Goal: Task Accomplishment & Management: Use online tool/utility

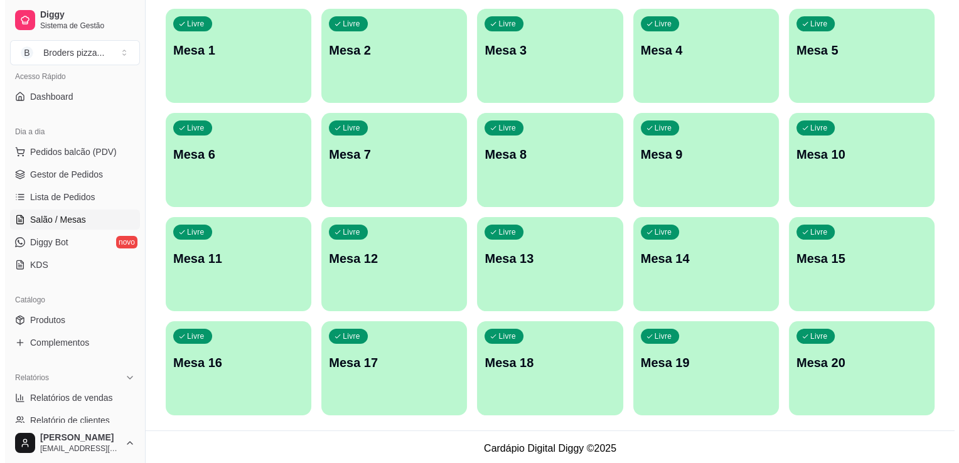
scroll to position [129, 0]
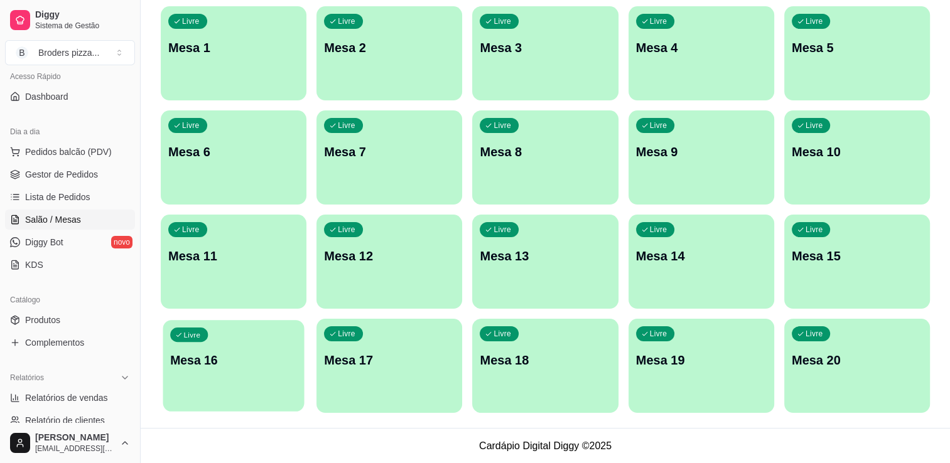
click at [221, 365] on p "Mesa 16" at bounding box center [233, 360] width 127 height 17
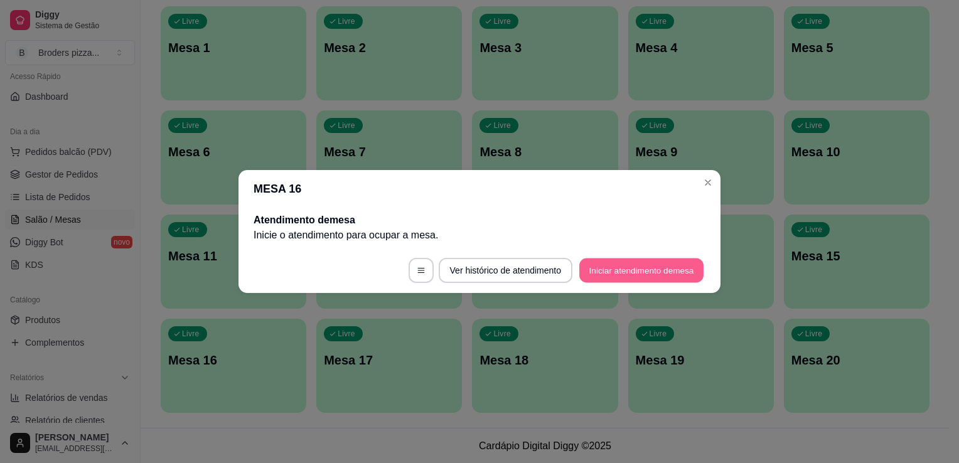
click at [587, 277] on button "Iniciar atendimento de mesa" at bounding box center [641, 271] width 124 height 24
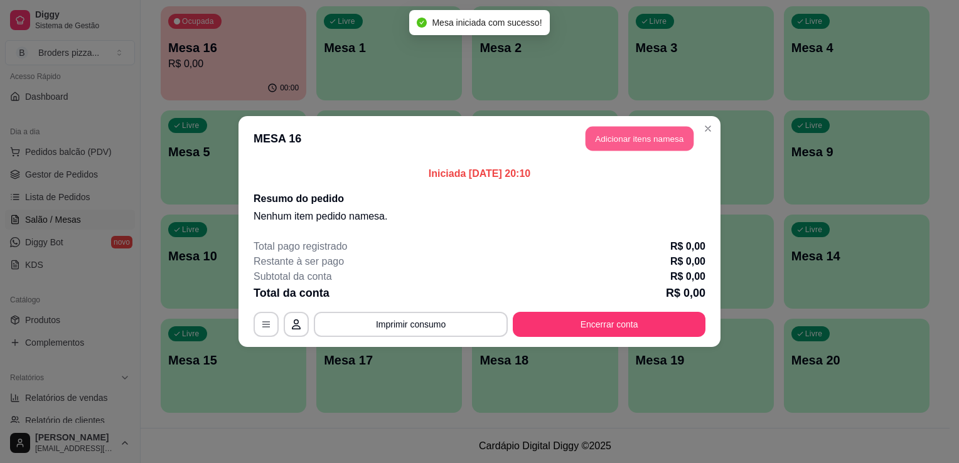
click at [662, 142] on button "Adicionar itens na mesa" at bounding box center [640, 139] width 108 height 24
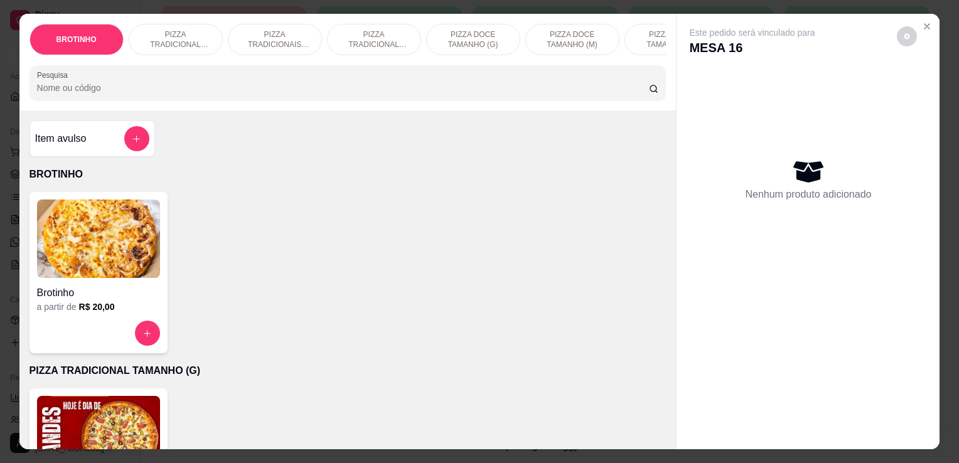
click at [371, 30] on p "PIZZA TRADICIONAL TAMANHO (P)" at bounding box center [374, 40] width 73 height 20
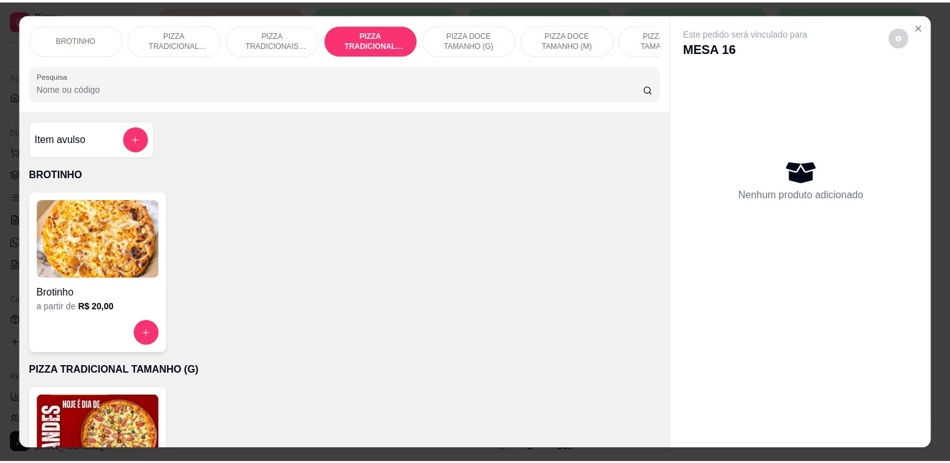
scroll to position [31, 0]
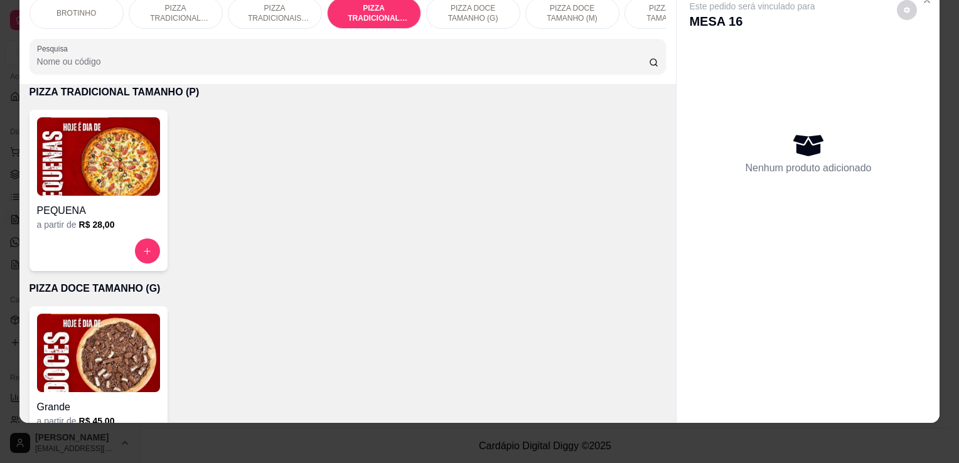
click at [99, 208] on h4 "PEQUENA" at bounding box center [98, 210] width 123 height 15
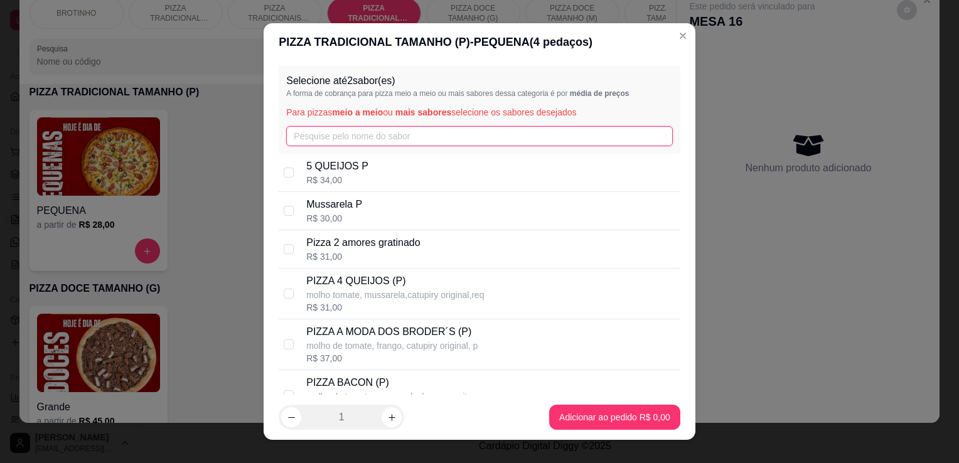
click at [384, 142] on input "text" at bounding box center [479, 136] width 387 height 20
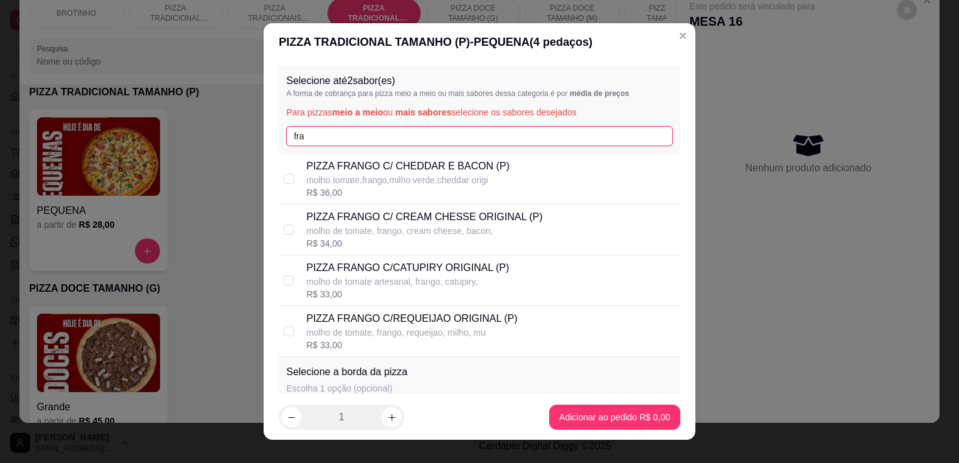
type input "fra"
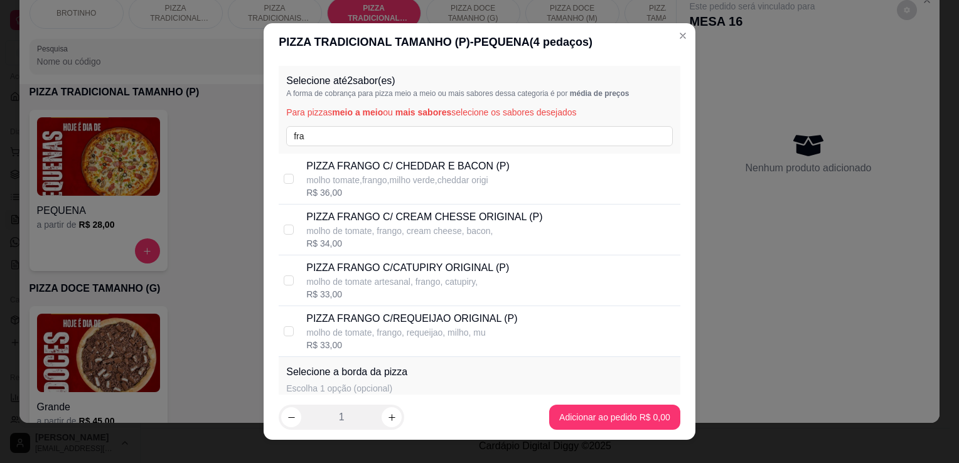
click at [467, 286] on p "molho de tomate artesanal, frango, catupiry," at bounding box center [407, 282] width 203 height 13
checkbox input "true"
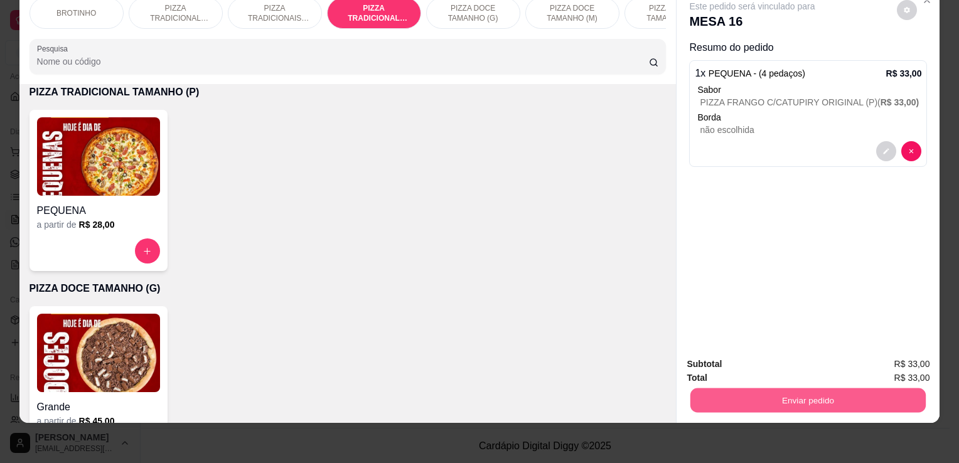
click at [823, 388] on button "Enviar pedido" at bounding box center [808, 400] width 235 height 24
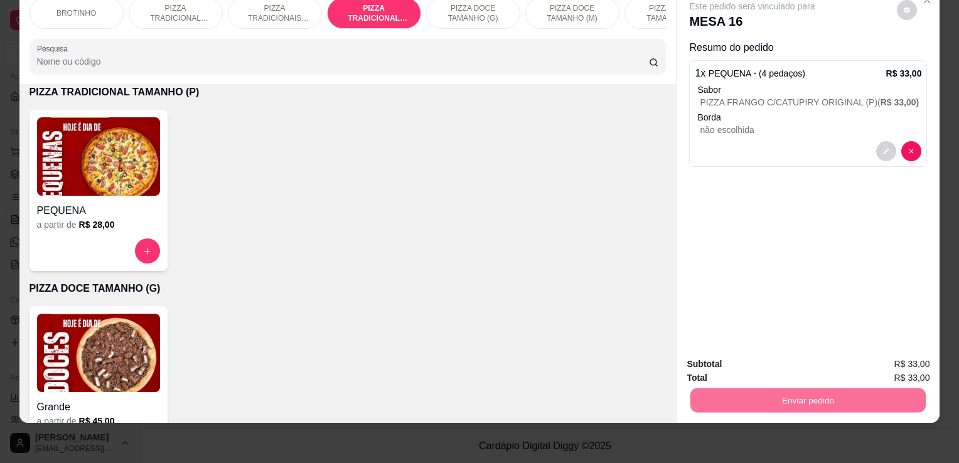
click at [918, 349] on button "Enviar pedido" at bounding box center [897, 360] width 69 height 23
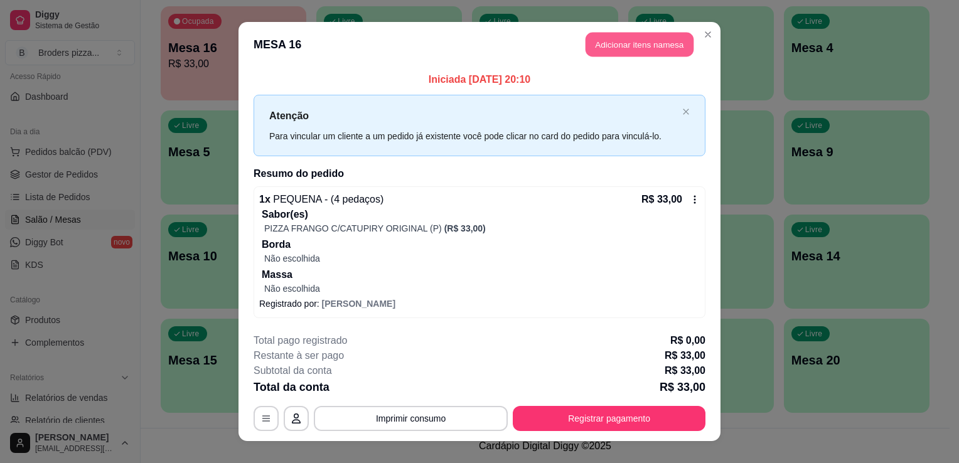
click at [650, 44] on button "Adicionar itens na mesa" at bounding box center [640, 45] width 108 height 24
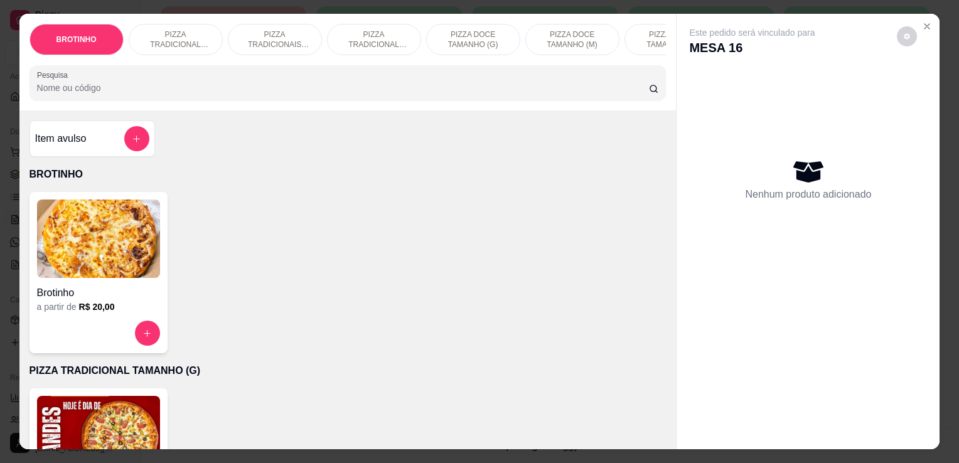
click at [165, 94] on input "Pesquisa" at bounding box center [343, 88] width 612 height 13
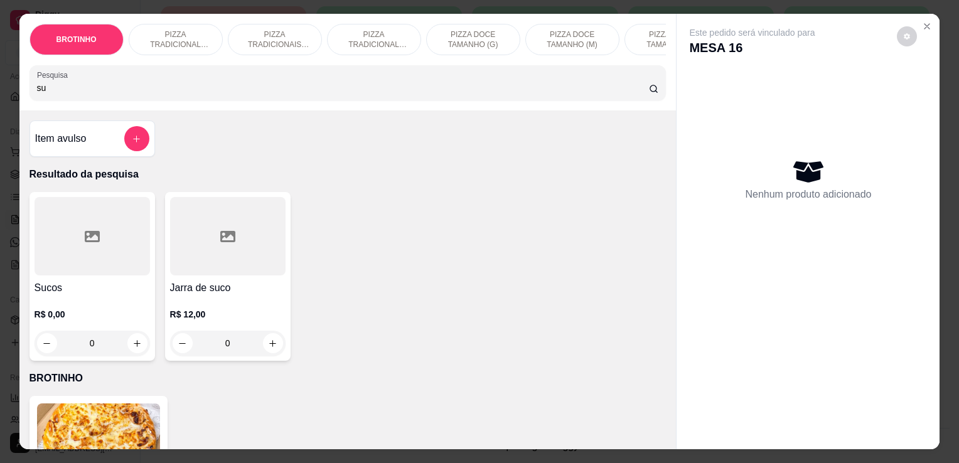
type input "su"
click at [88, 284] on div "Sucos R$ 0,00 0" at bounding box center [93, 276] width 126 height 169
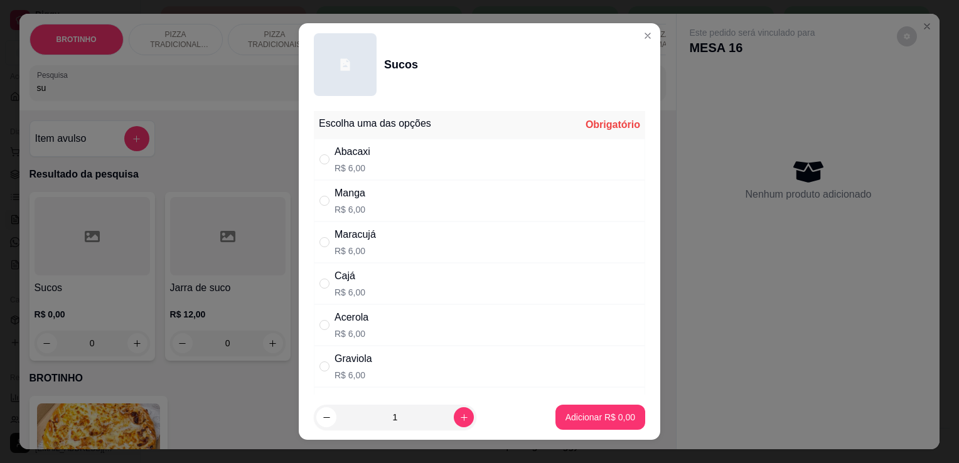
click at [333, 222] on div "Maracujá R$ 6,00" at bounding box center [479, 242] width 331 height 41
radio input "true"
click at [567, 427] on button "Adicionar R$ 6,00" at bounding box center [600, 418] width 87 height 24
type input "1"
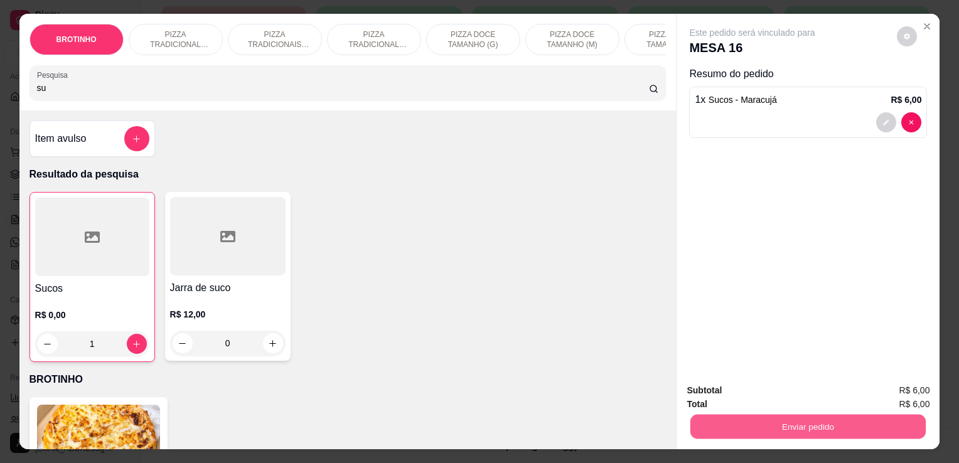
click at [779, 418] on button "Enviar pedido" at bounding box center [808, 426] width 235 height 24
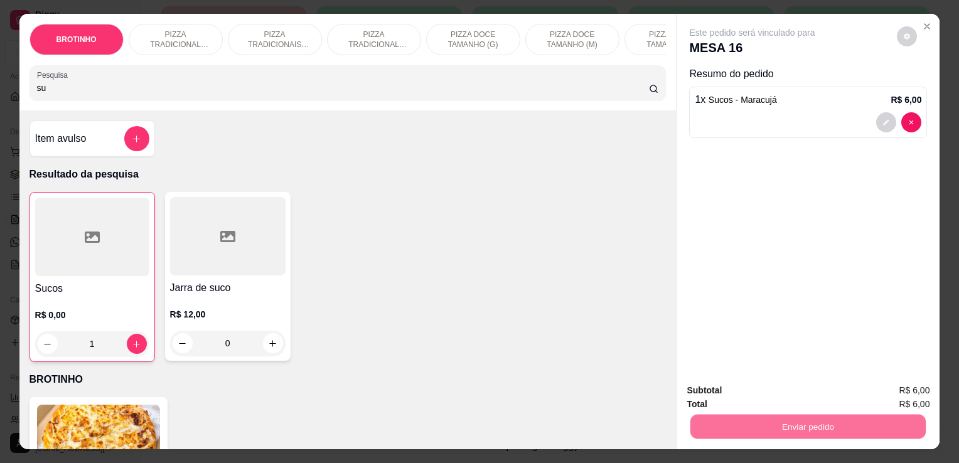
click at [883, 399] on button "Enviar pedido" at bounding box center [897, 391] width 69 height 23
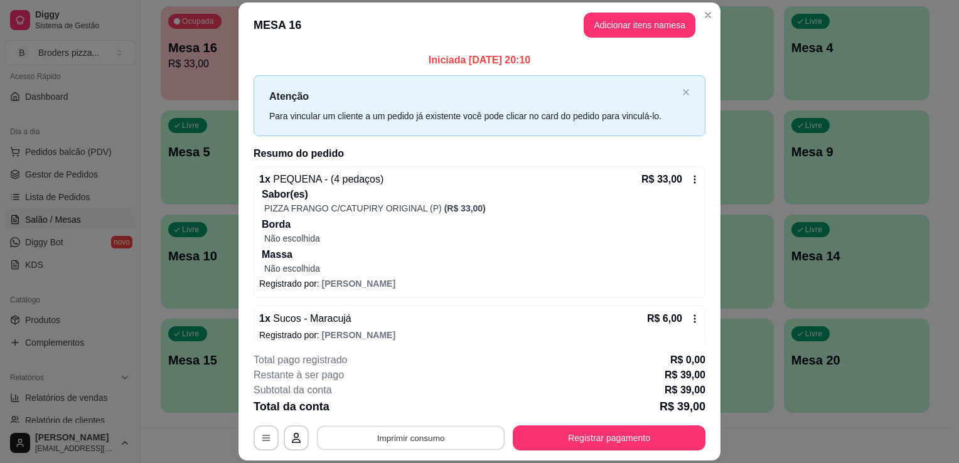
click at [475, 436] on button "Imprimir consumo" at bounding box center [411, 438] width 188 height 24
click at [133, 373] on div "**********" at bounding box center [479, 231] width 959 height 463
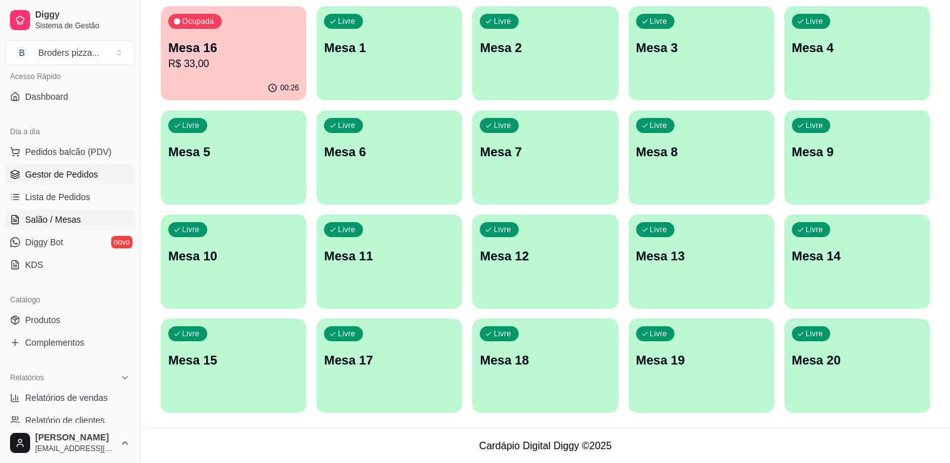
click at [70, 177] on span "Gestor de Pedidos" at bounding box center [61, 174] width 73 height 13
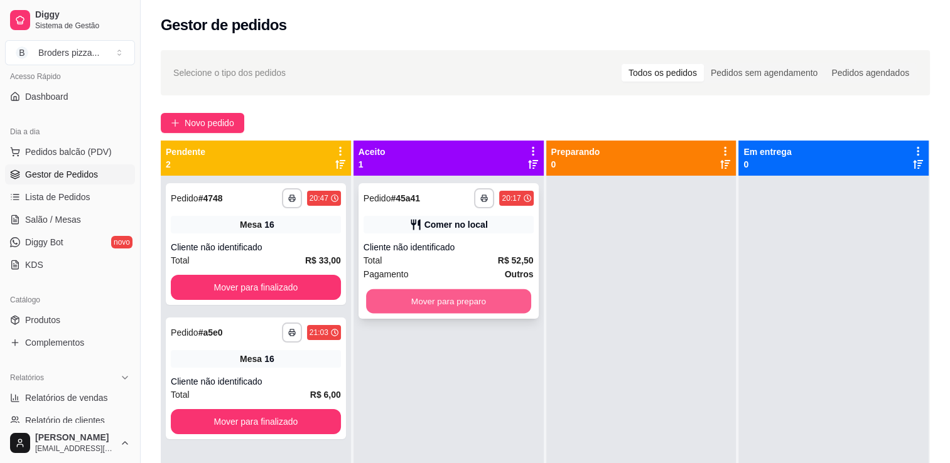
click at [465, 295] on button "Mover para preparo" at bounding box center [448, 301] width 165 height 24
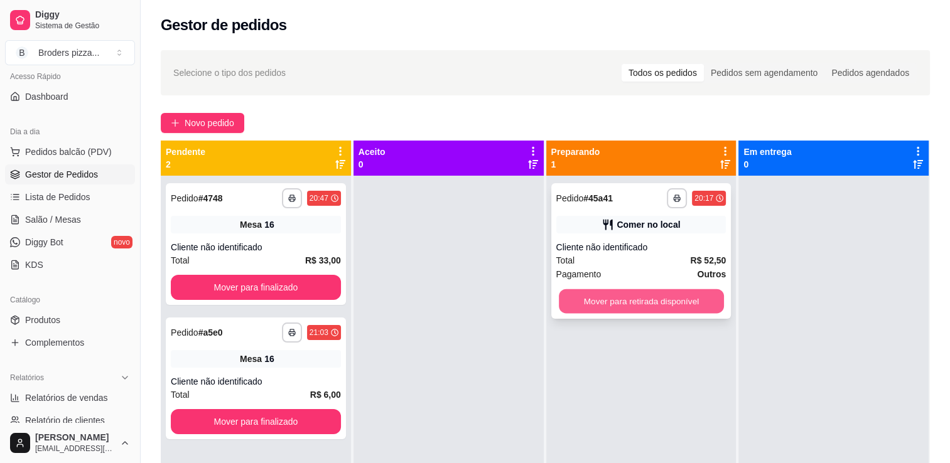
click at [663, 307] on button "Mover para retirada disponível" at bounding box center [641, 301] width 165 height 24
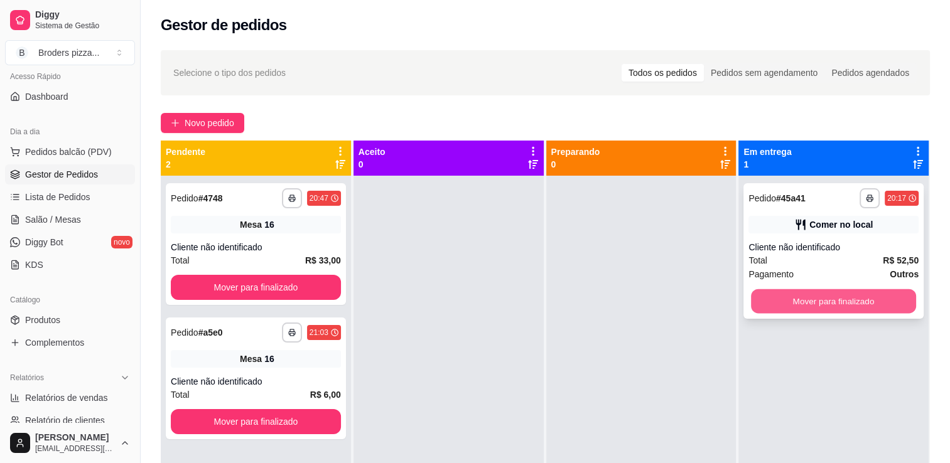
click at [842, 299] on button "Mover para finalizado" at bounding box center [833, 301] width 165 height 24
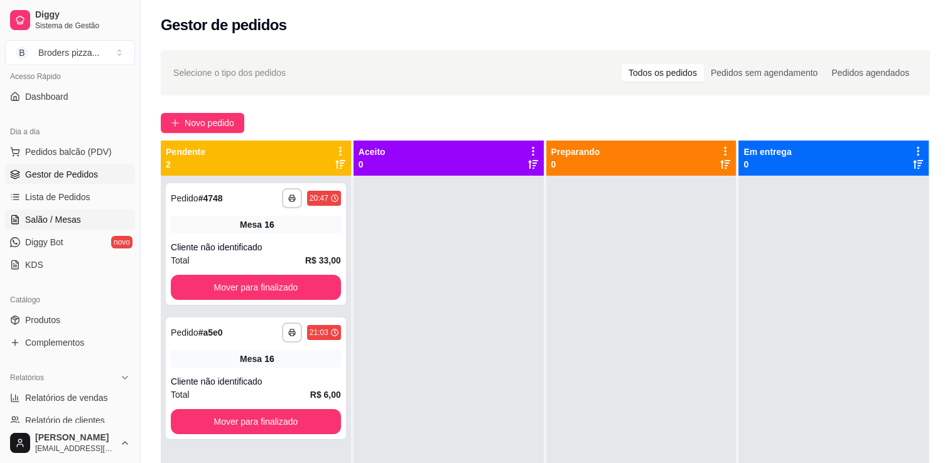
click at [47, 220] on span "Salão / Mesas" at bounding box center [53, 219] width 56 height 13
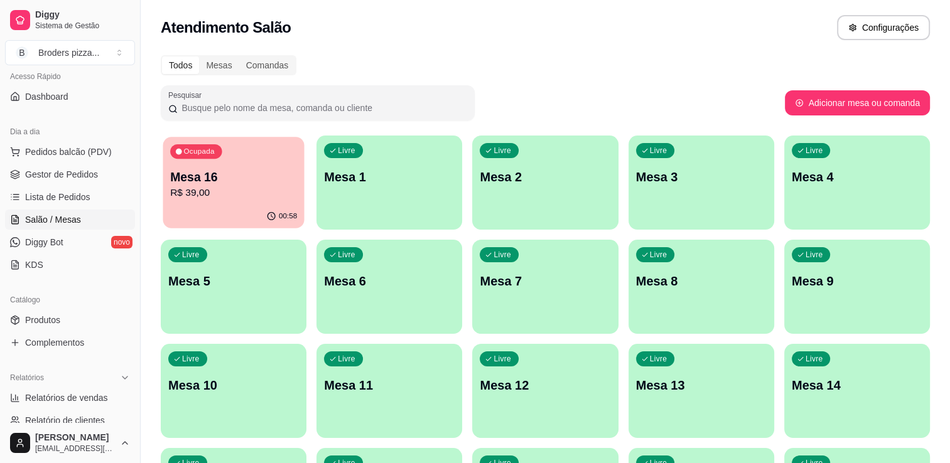
click at [205, 215] on div "00:58" at bounding box center [233, 217] width 141 height 24
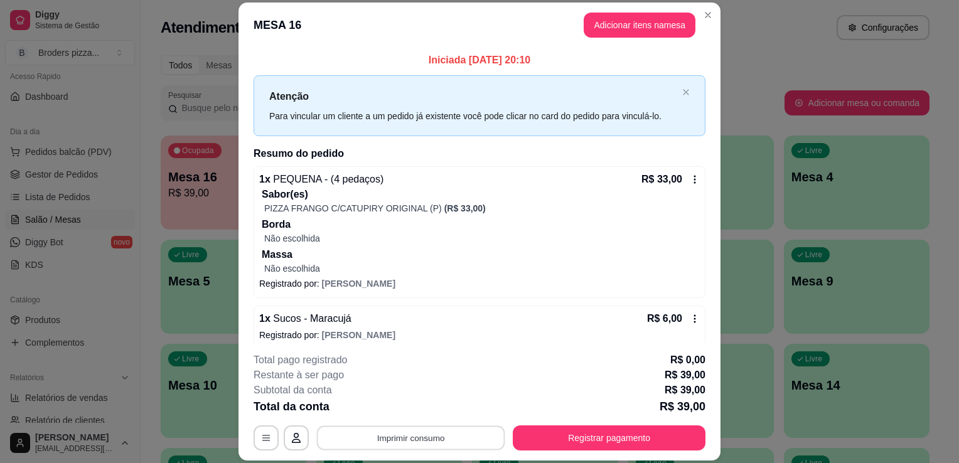
click at [453, 443] on button "Imprimir consumo" at bounding box center [411, 438] width 188 height 24
click at [416, 412] on button "IMPRESSORA" at bounding box center [410, 409] width 88 height 19
